Goal: Task Accomplishment & Management: Manage account settings

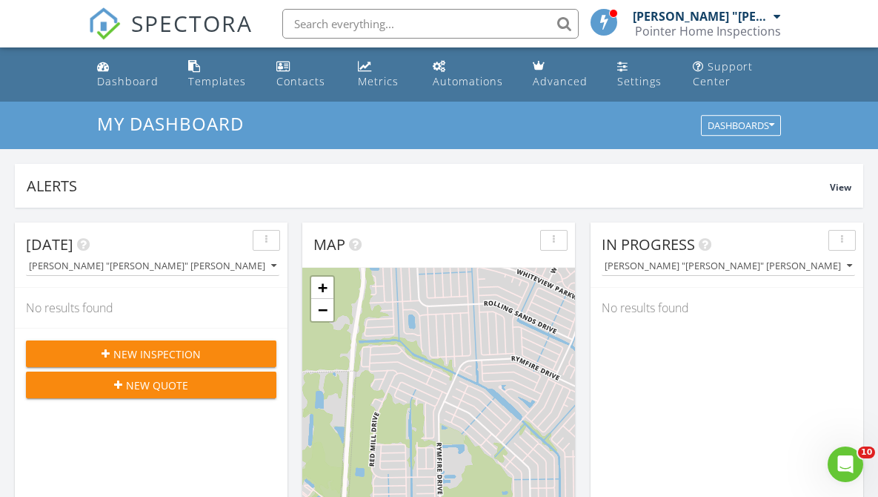
click at [223, 354] on div "New Inspection" at bounding box center [151, 354] width 227 height 16
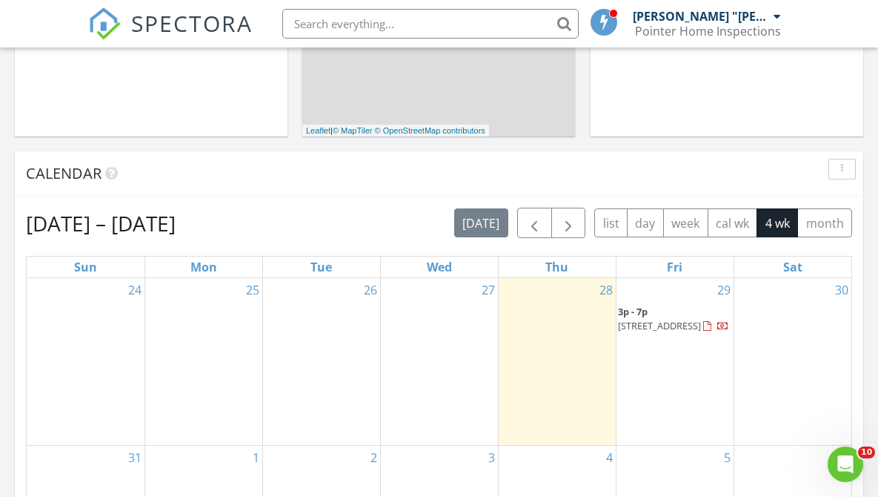
scroll to position [524, 0]
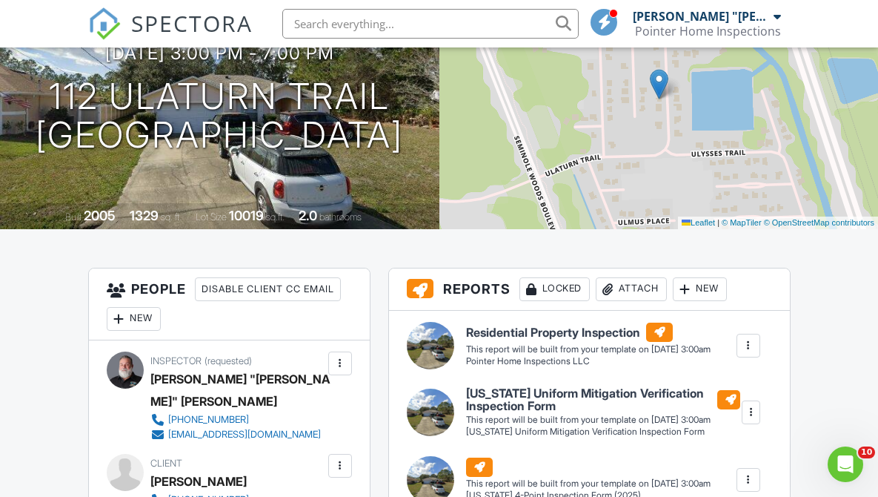
scroll to position [136, 0]
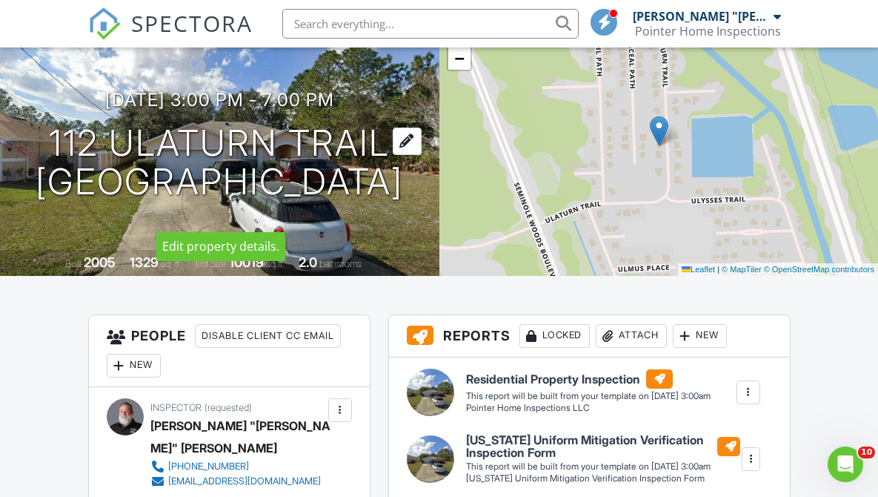
drag, startPoint x: 56, startPoint y: 118, endPoint x: 382, endPoint y: 124, distance: 326.1
click at [382, 124] on h1 "112 Ulaturn Trail Palm Coast, FL 32164" at bounding box center [220, 163] width 368 height 79
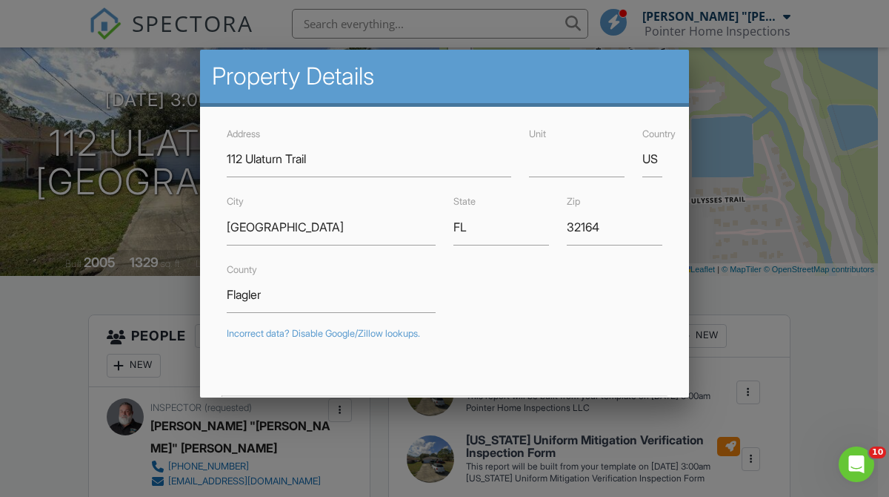
click at [726, 102] on div at bounding box center [444, 236] width 889 height 621
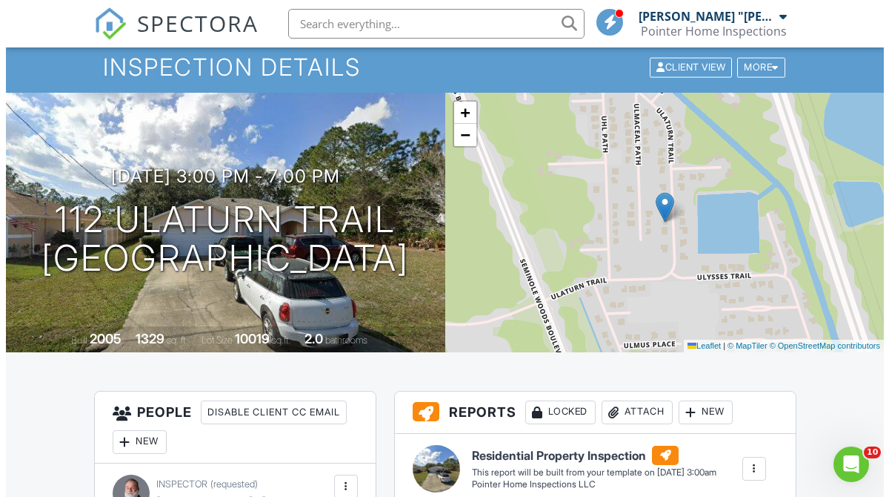
scroll to position [0, 0]
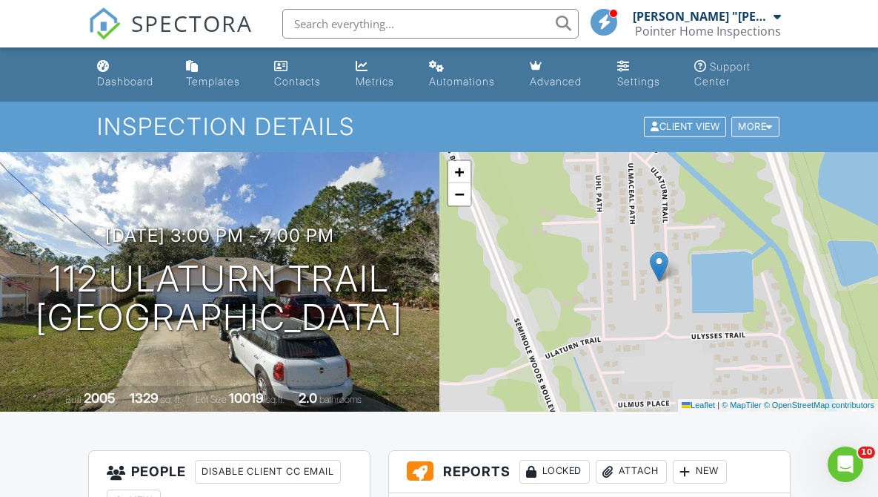
click at [763, 120] on div "More" at bounding box center [755, 127] width 48 height 20
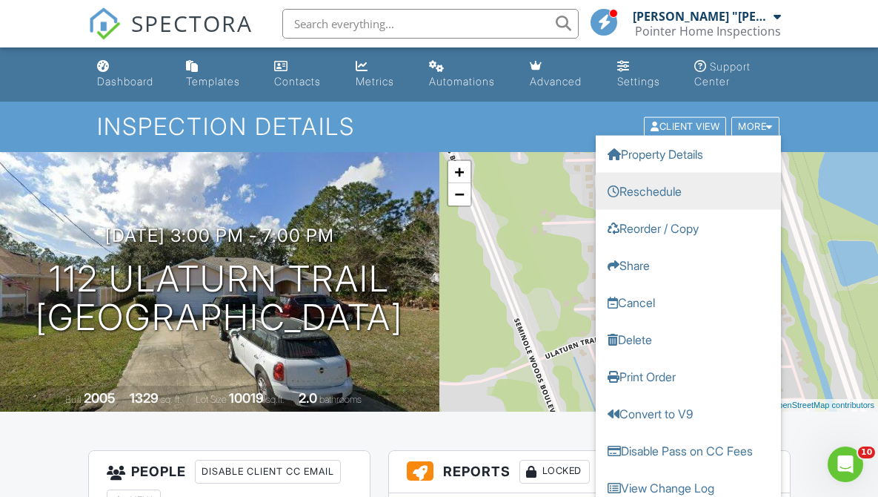
click at [675, 193] on link "Reschedule" at bounding box center [688, 191] width 185 height 37
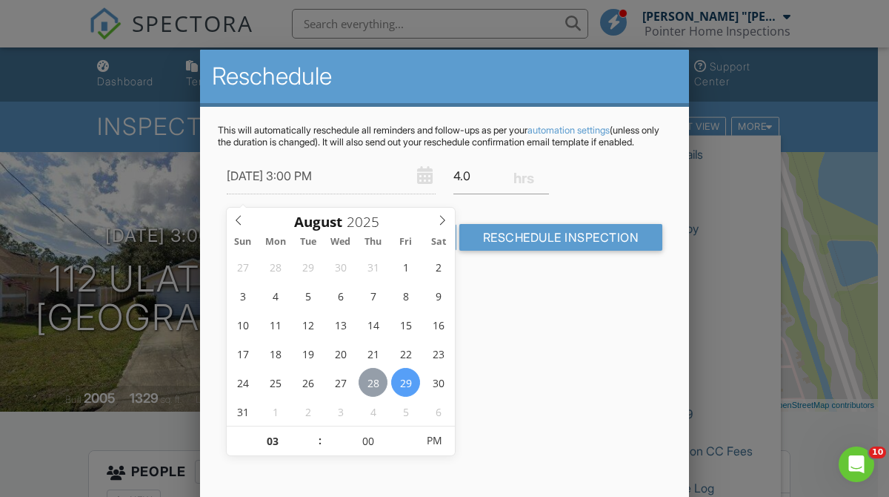
type input "[DATE] 3:00 PM"
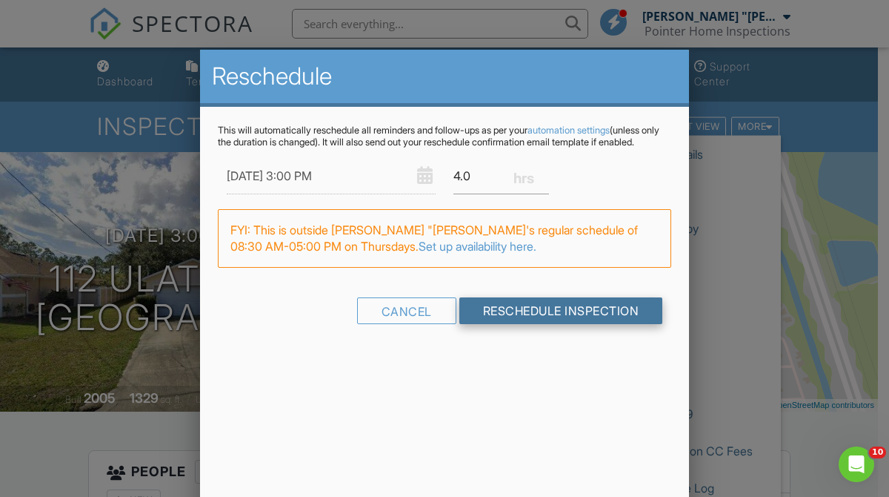
click at [588, 324] on input "Reschedule Inspection" at bounding box center [561, 310] width 204 height 27
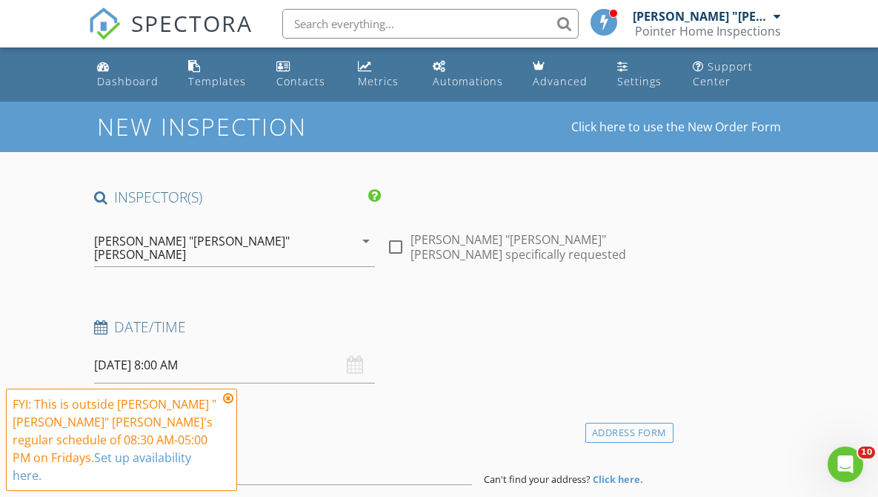
click at [226, 404] on icon at bounding box center [228, 398] width 10 height 12
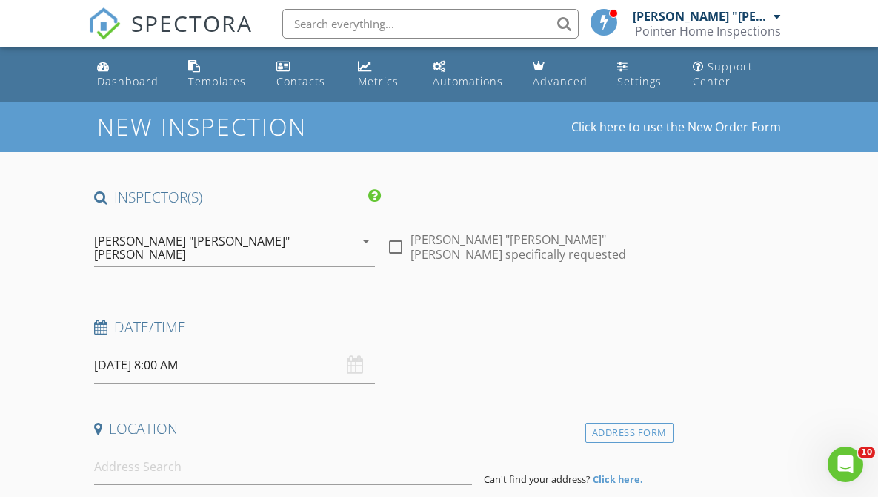
click at [175, 328] on div "Date/Time" at bounding box center [380, 332] width 585 height 30
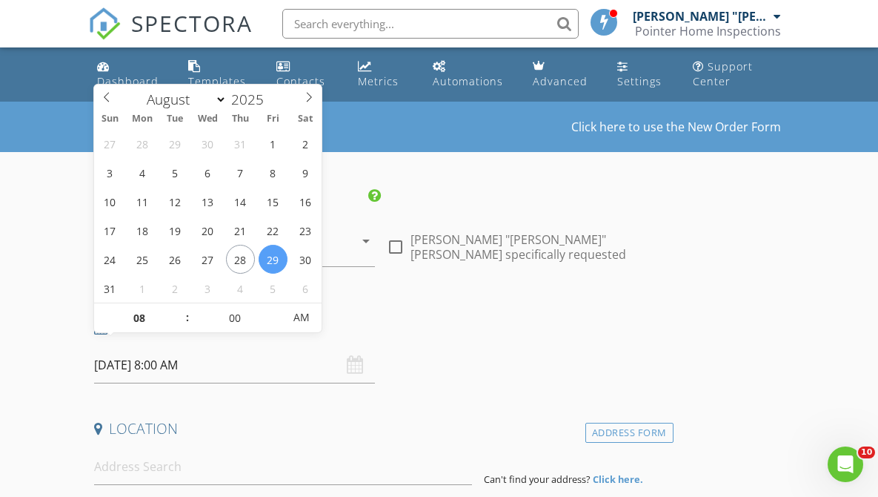
click at [176, 347] on input "08/29/2025 8:00 AM" at bounding box center [234, 365] width 281 height 36
type input "08/28/2025 8:00 AM"
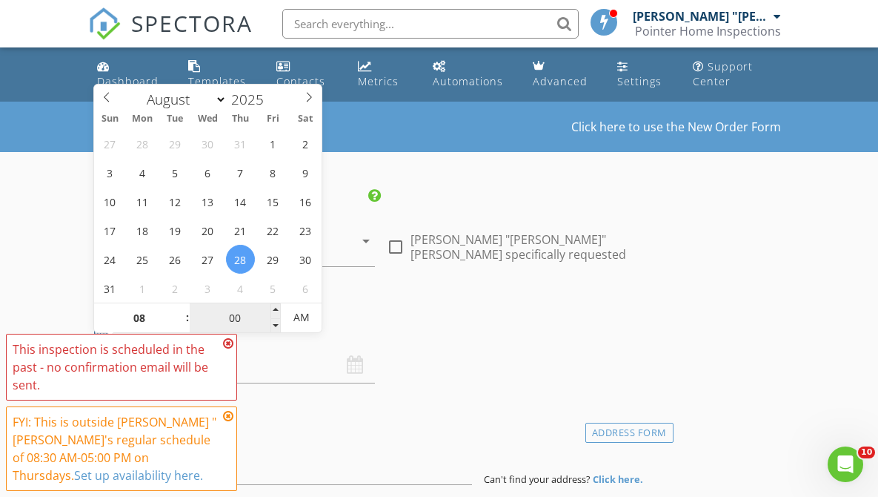
click at [190, 316] on input "00" at bounding box center [235, 318] width 91 height 30
click at [186, 315] on span ":" at bounding box center [187, 317] width 4 height 30
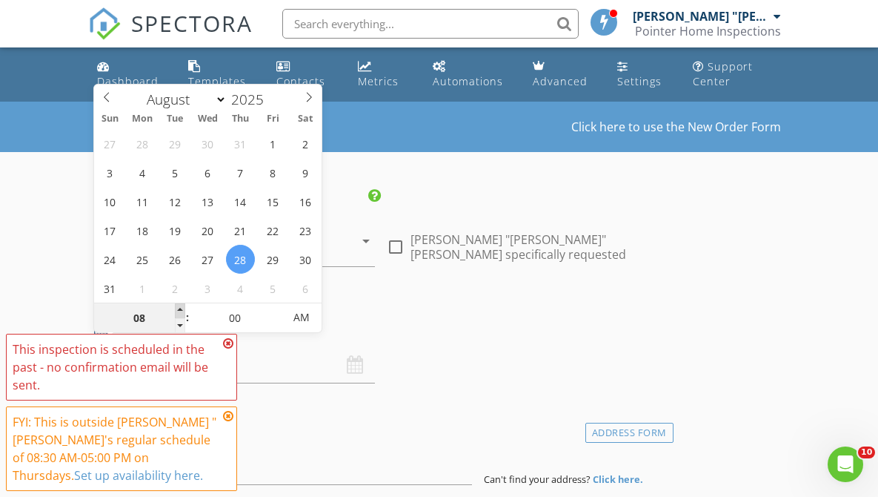
type input "09"
type input "08/28/2025 9:00 AM"
click at [182, 310] on span at bounding box center [180, 310] width 10 height 15
type input "10"
type input "08/28/2025 10:00 AM"
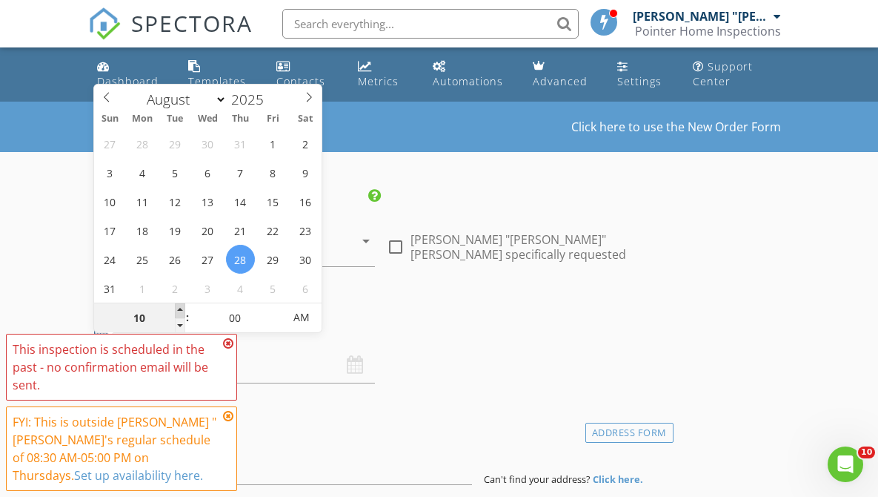
click at [182, 310] on span at bounding box center [180, 310] width 10 height 15
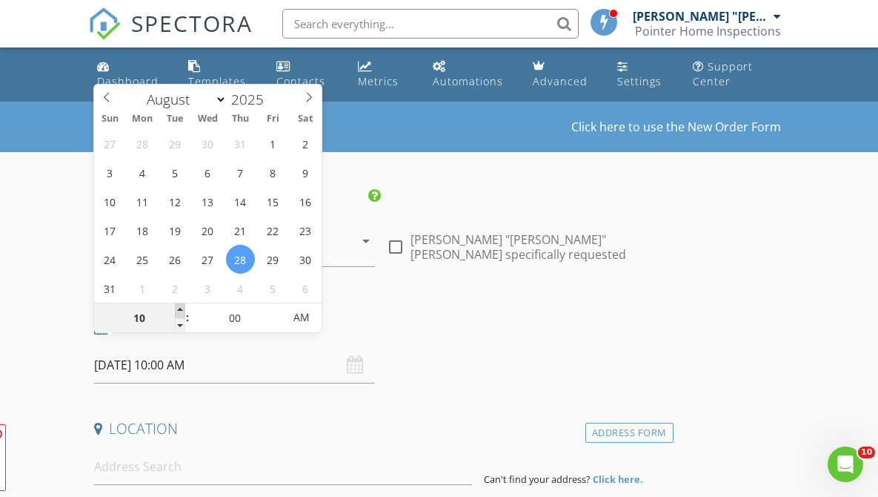
type input "11"
type input "08/28/2025 11:00 AM"
click at [182, 309] on span at bounding box center [180, 310] width 10 height 15
type input "12"
type input "08/28/2025 12:00 PM"
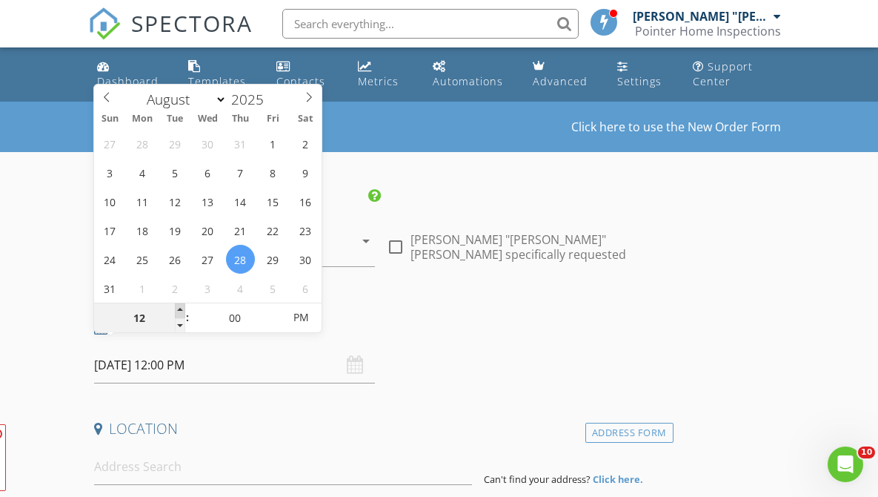
click at [182, 309] on span at bounding box center [180, 310] width 10 height 15
type input "01"
type input "08/28/2025 1:00 PM"
click at [182, 309] on span at bounding box center [180, 310] width 10 height 15
type input "02"
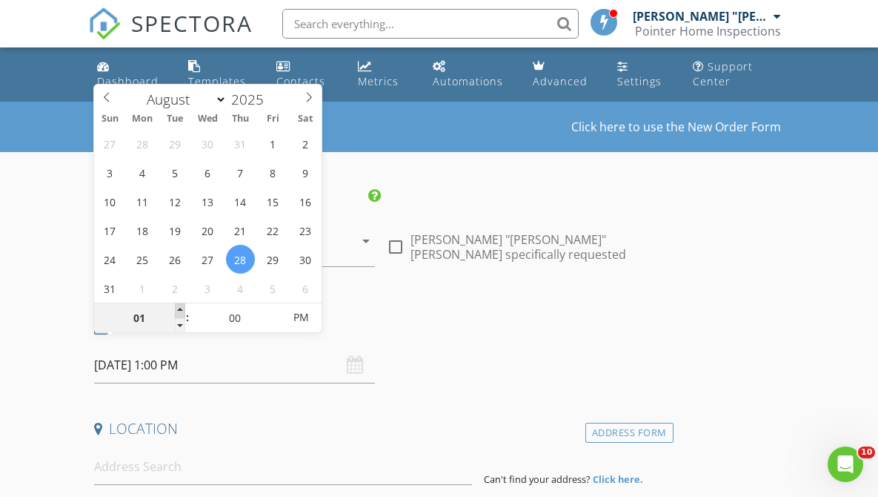
type input "08/28/2025 2:00 PM"
click at [182, 309] on span at bounding box center [180, 310] width 10 height 15
type input "03"
type input "[DATE] 3:00 PM"
click at [182, 309] on span at bounding box center [180, 310] width 10 height 15
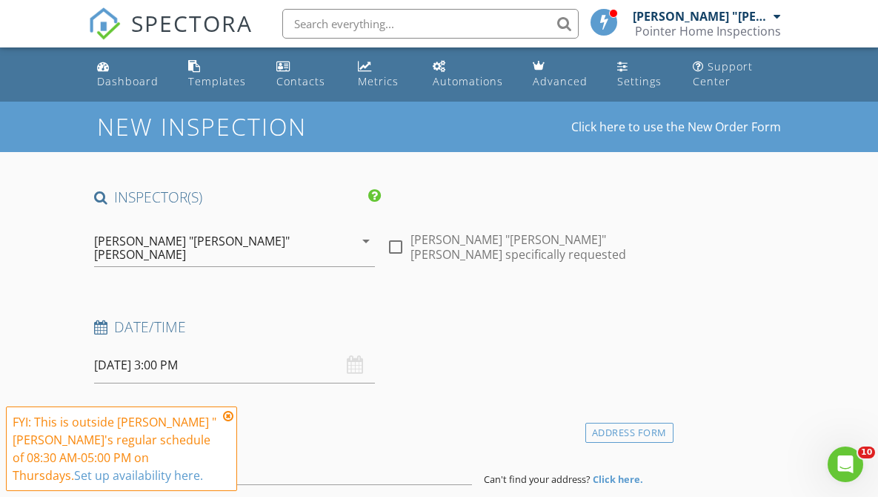
click at [348, 419] on h4 "Location" at bounding box center [381, 428] width 574 height 19
click at [400, 243] on div at bounding box center [395, 246] width 25 height 25
checkbox input "true"
drag, startPoint x: 420, startPoint y: 359, endPoint x: 397, endPoint y: 221, distance: 139.7
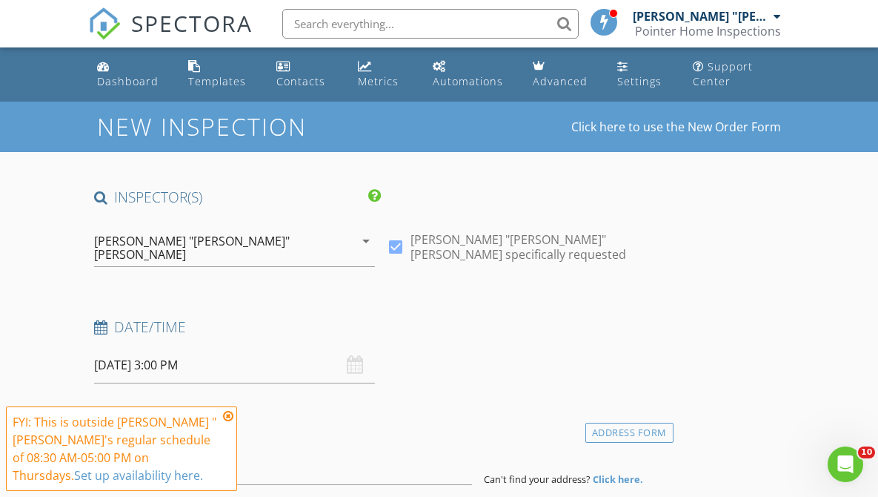
drag, startPoint x: 459, startPoint y: 212, endPoint x: 459, endPoint y: 175, distance: 37.1
click at [445, 327] on div "Date/Time" at bounding box center [380, 332] width 585 height 30
click at [230, 412] on icon at bounding box center [228, 416] width 10 height 12
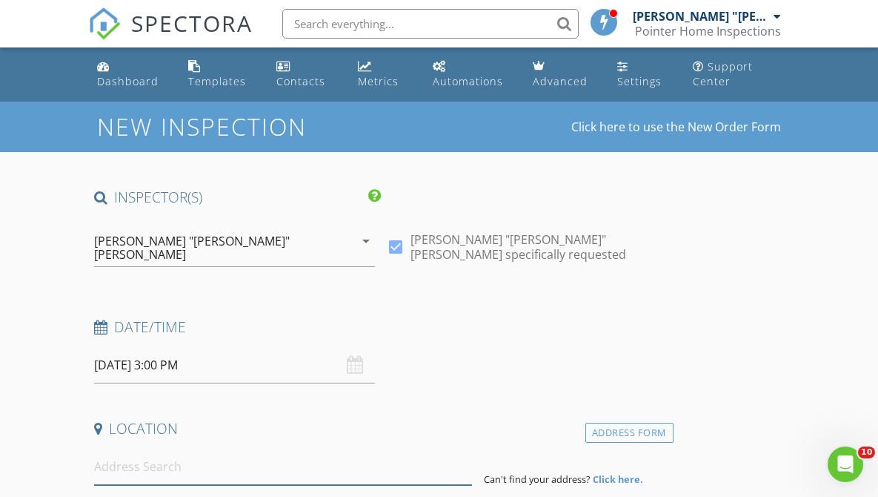
click at [138, 448] on input at bounding box center [283, 466] width 379 height 36
paste input "112 Ulaturn Trail"
type input "112 Ulaturn Trail"
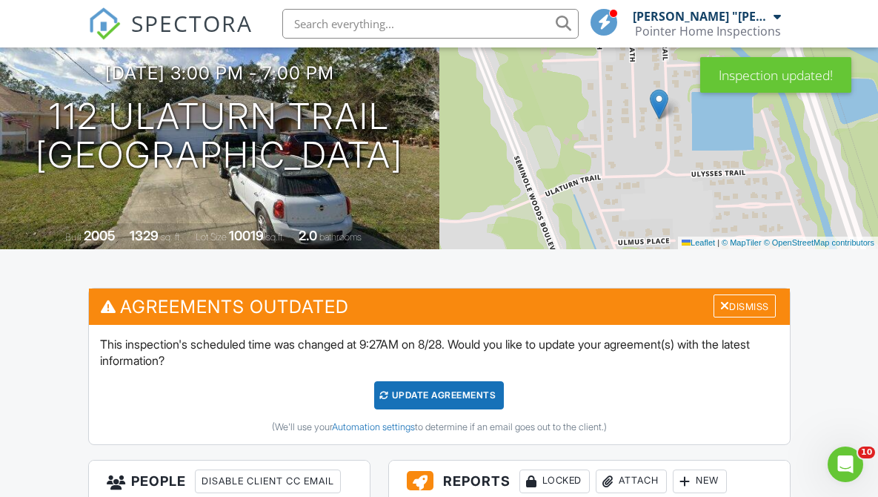
click at [463, 396] on div "Update Agreements" at bounding box center [439, 395] width 130 height 28
